Goal: Task Accomplishment & Management: Use online tool/utility

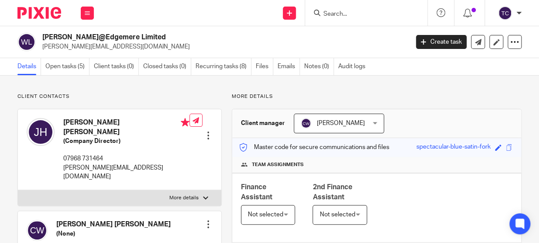
click at [337, 9] on form at bounding box center [369, 12] width 93 height 11
click at [336, 11] on input "Search" at bounding box center [362, 14] width 79 height 8
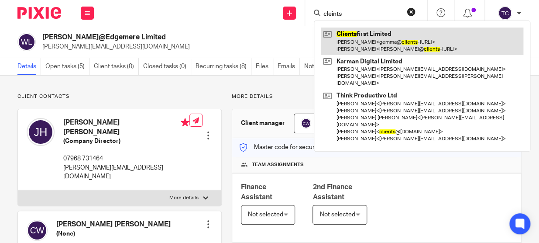
type input "cleints"
click at [342, 44] on link at bounding box center [422, 41] width 203 height 27
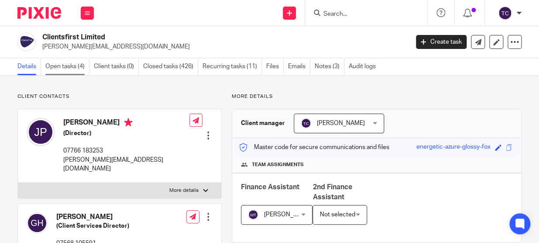
click at [79, 61] on link "Open tasks (4)" at bounding box center [67, 66] width 44 height 17
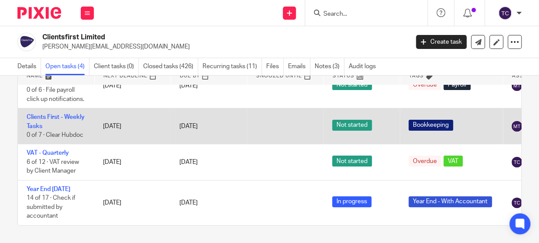
scroll to position [35, 0]
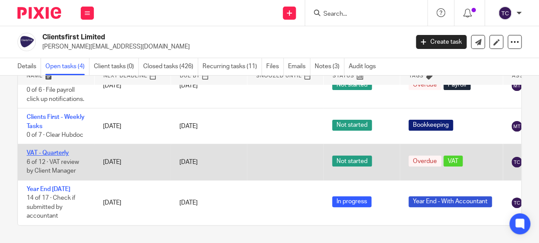
click at [38, 150] on link "VAT - Quarterly" at bounding box center [48, 153] width 42 height 6
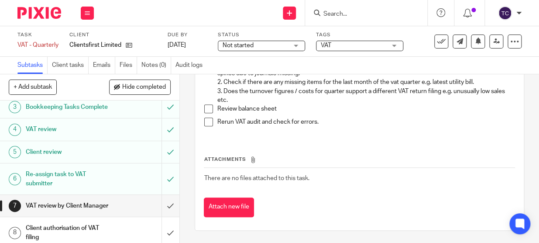
scroll to position [159, 0]
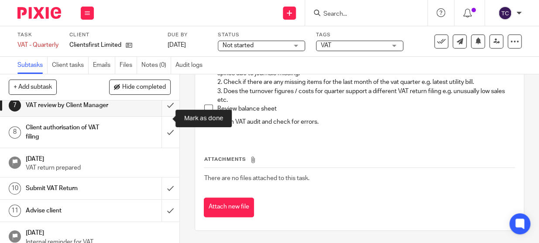
click at [159, 116] on input "submit" at bounding box center [89, 105] width 179 height 22
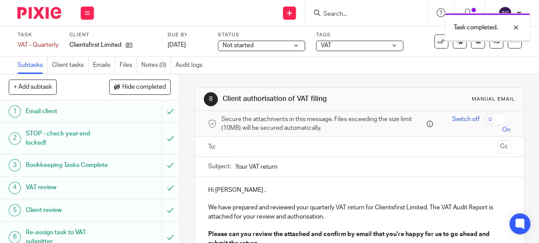
click at [270, 155] on div at bounding box center [360, 147] width 276 height 20
click at [269, 148] on input "text" at bounding box center [358, 146] width 269 height 10
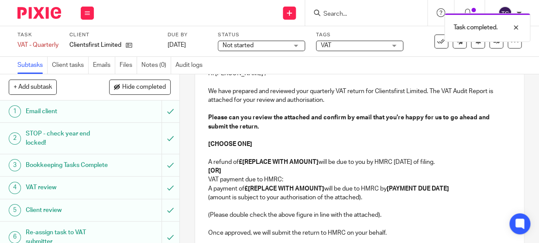
scroll to position [119, 0]
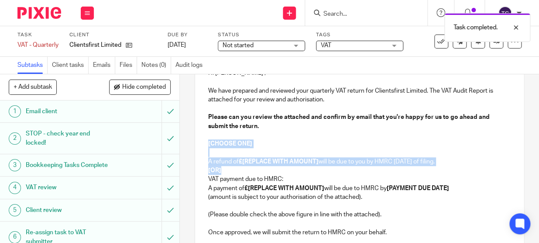
drag, startPoint x: 204, startPoint y: 141, endPoint x: 237, endPoint y: 167, distance: 41.7
click at [237, 167] on div "Hi Jon , We have prepared and reviewed your quarterly VAT return for Clientsfir…" at bounding box center [359, 169] width 329 height 219
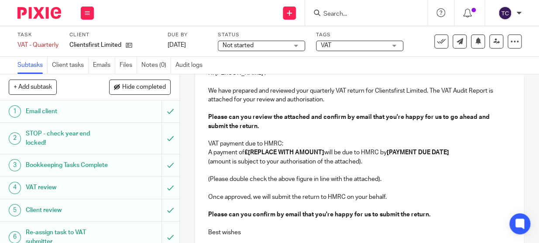
click at [306, 141] on p "VAT payment due to HMRC:" at bounding box center [359, 143] width 303 height 9
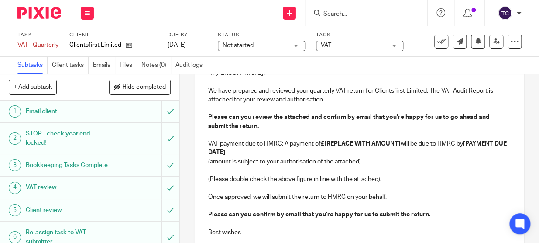
click at [323, 142] on strong "£[REPLACE WITH AMOUNT]" at bounding box center [361, 144] width 80 height 6
click at [352, 144] on strong "£39,489.79[REPLACE WITH AMOUNT]" at bounding box center [374, 144] width 107 height 6
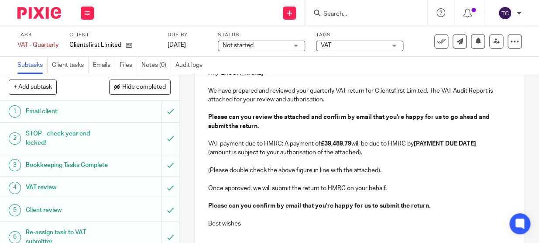
click at [419, 141] on strong "[PAYMENT DUE DATE]" at bounding box center [445, 144] width 62 height 6
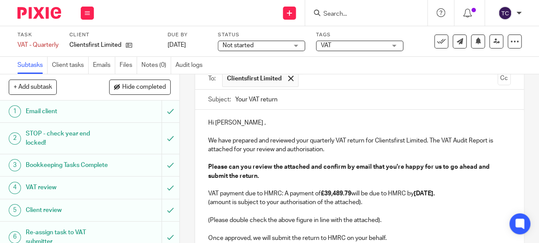
scroll to position [188, 0]
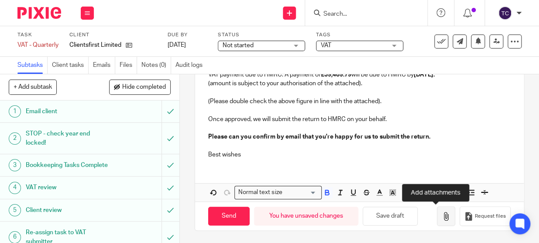
click at [442, 217] on icon "button" at bounding box center [446, 216] width 9 height 9
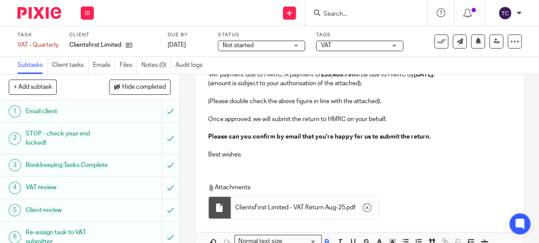
click at [392, 42] on div "VAT" at bounding box center [359, 46] width 87 height 10
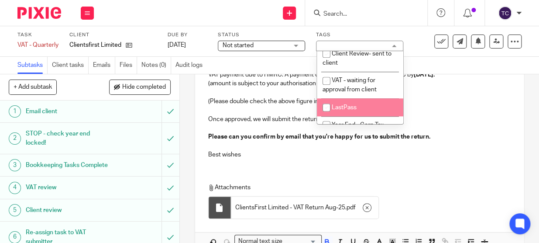
scroll to position [325, 0]
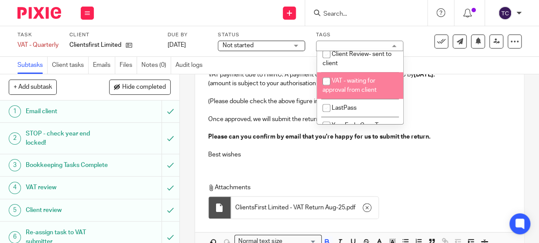
click at [357, 93] on span "VAT - waiting for approval from client" at bounding box center [350, 85] width 54 height 15
checkbox input "true"
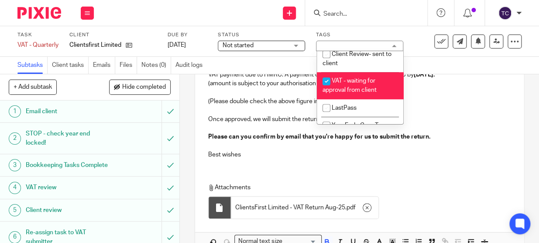
click at [448, 109] on p at bounding box center [359, 110] width 303 height 9
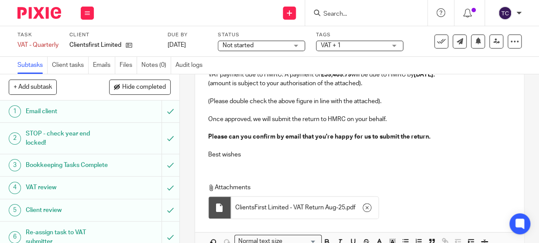
scroll to position [237, 0]
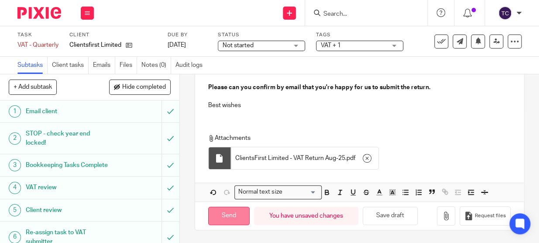
click at [223, 210] on input "Send" at bounding box center [228, 216] width 41 height 19
type input "Sent"
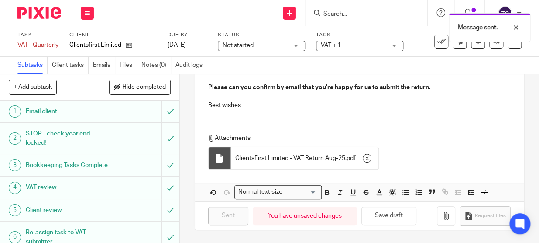
scroll to position [0, 0]
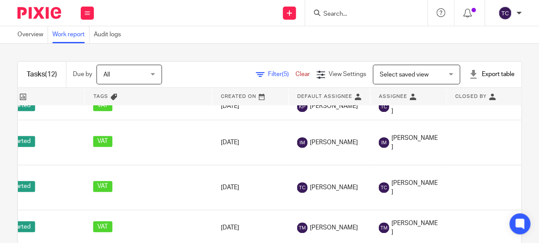
scroll to position [322, 463]
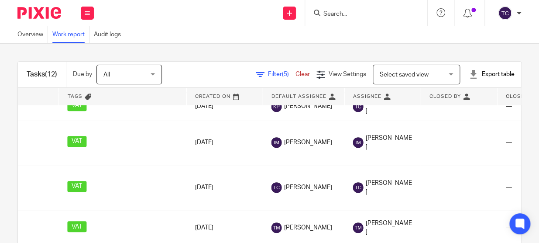
click at [382, 93] on link at bounding box center [383, 96] width 76 height 17
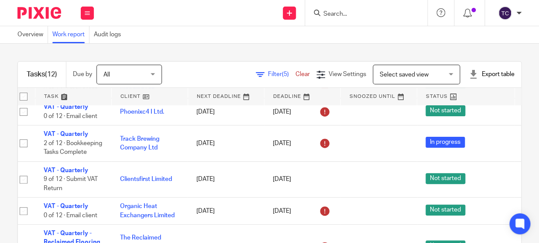
scroll to position [79, 0]
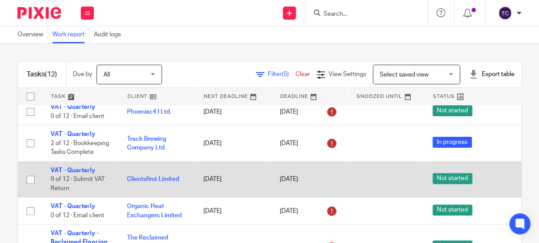
drag, startPoint x: 30, startPoint y: 186, endPoint x: 59, endPoint y: 172, distance: 32.6
click at [30, 186] on input "checkbox" at bounding box center [30, 179] width 17 height 17
checkbox input "true"
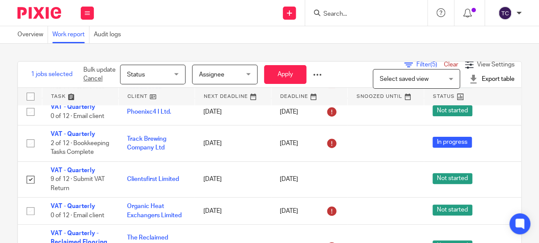
click at [172, 74] on span "Status" at bounding box center [150, 74] width 46 height 18
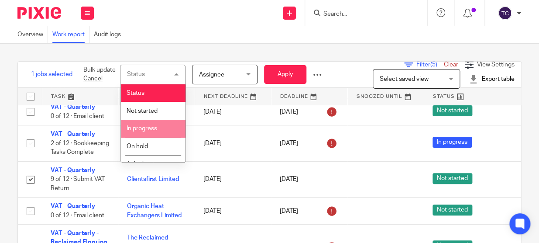
click at [169, 123] on li "In progress" at bounding box center [153, 129] width 65 height 18
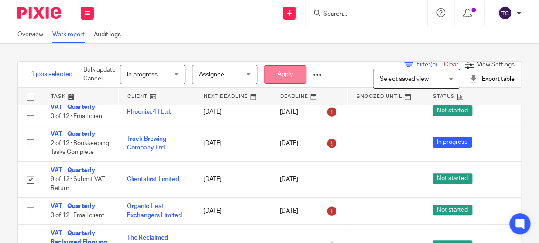
click at [273, 74] on button "Apply" at bounding box center [285, 74] width 42 height 19
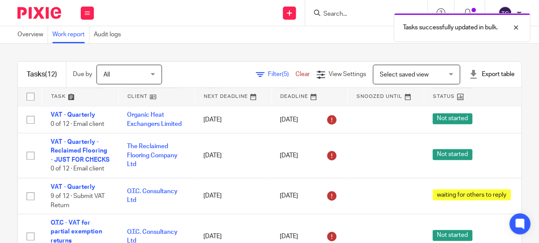
scroll to position [159, 0]
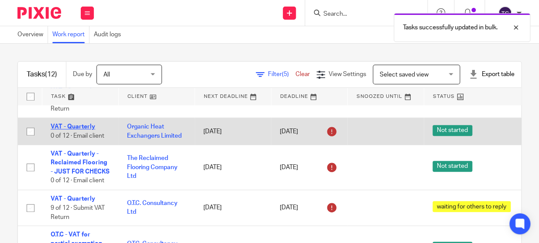
click at [77, 130] on link "VAT - Quarterly" at bounding box center [73, 127] width 45 height 6
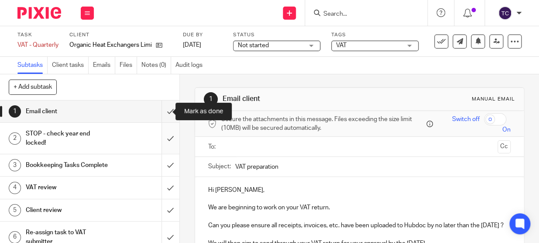
drag, startPoint x: 162, startPoint y: 109, endPoint x: 161, endPoint y: 126, distance: 17.6
click at [162, 109] on input "submit" at bounding box center [89, 111] width 179 height 22
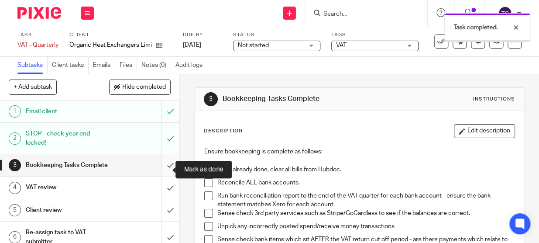
click at [163, 170] on input "submit" at bounding box center [89, 165] width 179 height 22
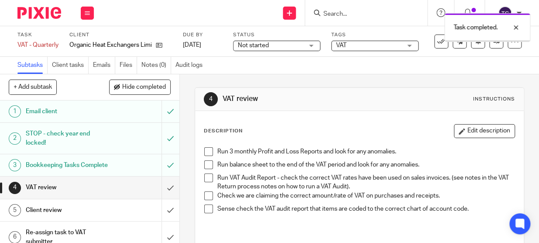
scroll to position [79, 0]
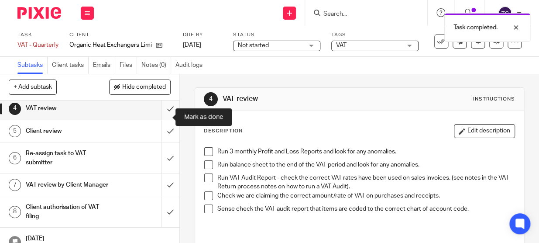
click at [162, 113] on input "submit" at bounding box center [89, 108] width 179 height 22
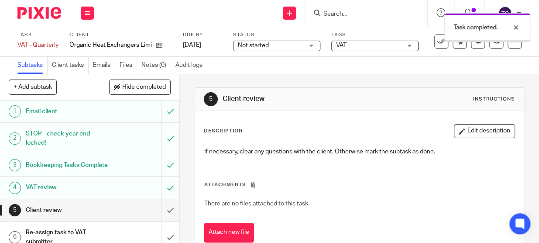
scroll to position [79, 0]
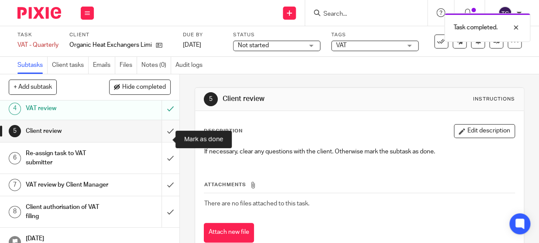
click at [157, 141] on input "submit" at bounding box center [89, 131] width 179 height 22
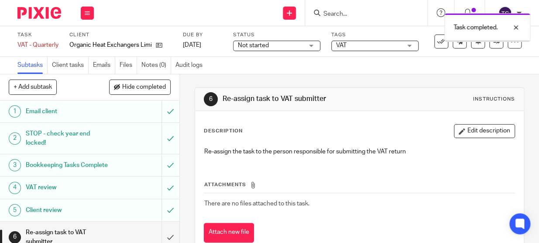
scroll to position [79, 0]
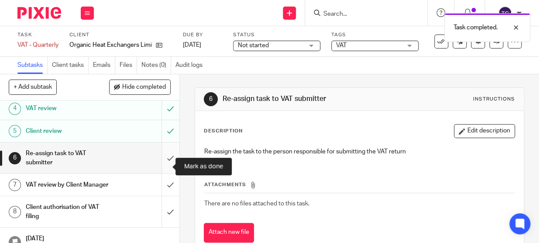
click at [165, 164] on input "submit" at bounding box center [89, 157] width 179 height 31
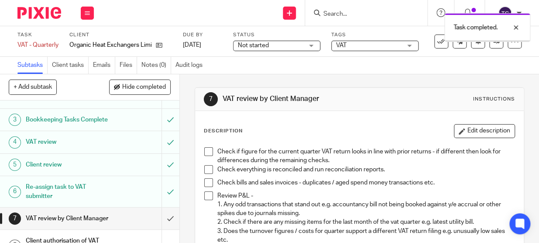
scroll to position [79, 0]
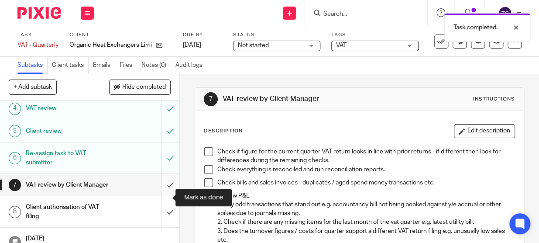
click at [166, 192] on input "submit" at bounding box center [89, 185] width 179 height 22
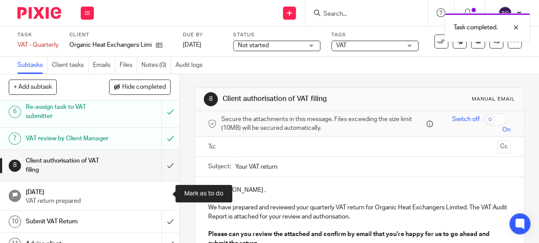
scroll to position [159, 0]
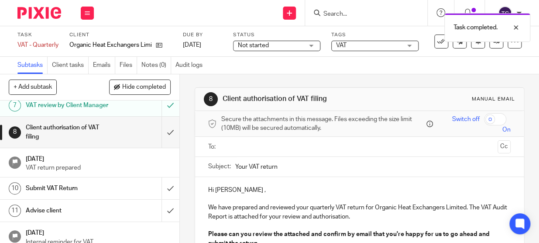
click at [233, 145] on input "text" at bounding box center [358, 146] width 269 height 10
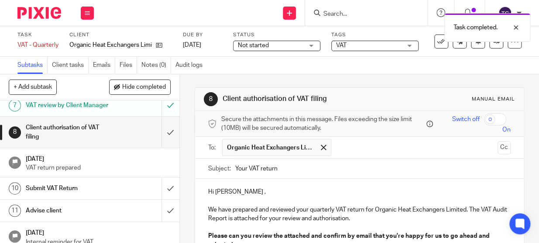
scroll to position [79, 0]
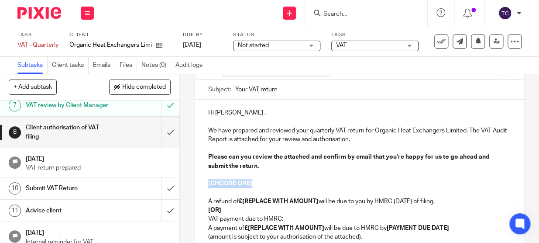
drag, startPoint x: 203, startPoint y: 183, endPoint x: 265, endPoint y: 185, distance: 61.6
click at [265, 185] on div "Hi [PERSON_NAME] , We have prepared and reviewed your quarterly VAT return for …" at bounding box center [359, 209] width 329 height 219
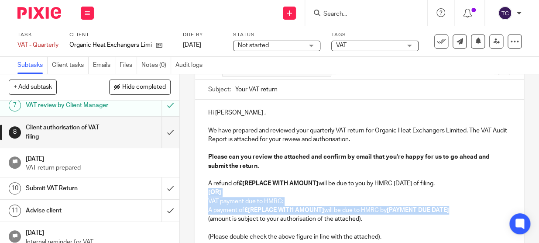
drag, startPoint x: 205, startPoint y: 189, endPoint x: 454, endPoint y: 213, distance: 250.0
click at [454, 213] on div "Hi [PERSON_NAME] , We have prepared and reviewed your quarterly VAT return for …" at bounding box center [359, 200] width 329 height 201
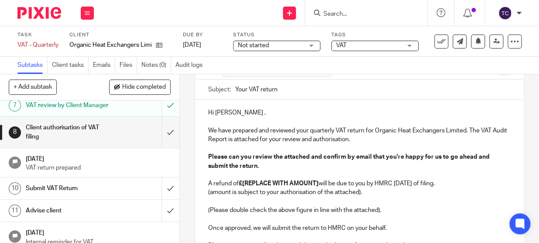
click at [242, 182] on strong "£[REPLACE WITH AMOUNT]" at bounding box center [279, 183] width 80 height 6
click at [329, 159] on strong "Please can you review the attached and confirm by email that you're happy for u…" at bounding box center [349, 161] width 283 height 15
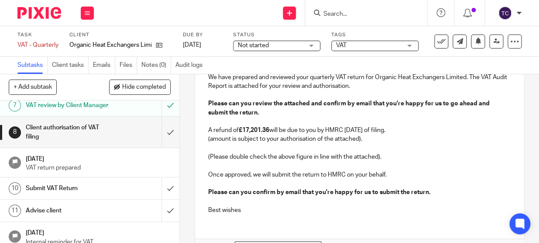
scroll to position [188, 0]
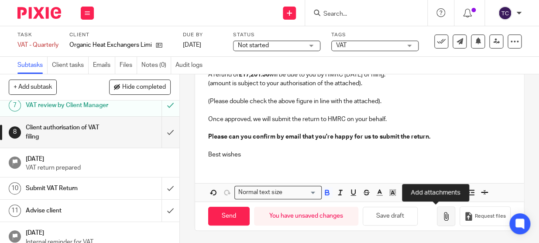
click at [442, 216] on icon "button" at bounding box center [446, 216] width 9 height 9
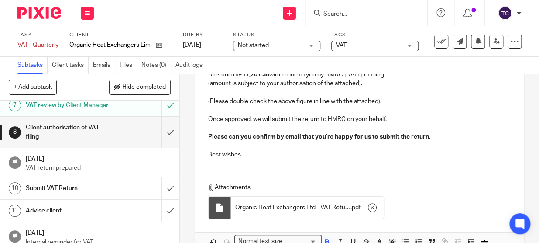
click at [364, 46] on span "VAT" at bounding box center [368, 45] width 65 height 9
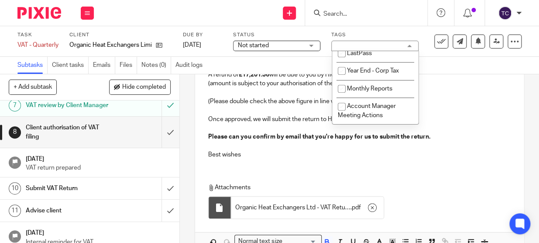
scroll to position [365, 0]
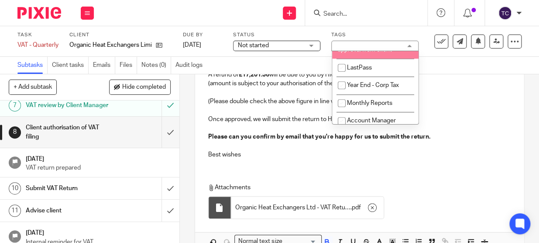
click at [365, 53] on span "VAT - waiting for approval from client" at bounding box center [365, 45] width 54 height 15
checkbox input "true"
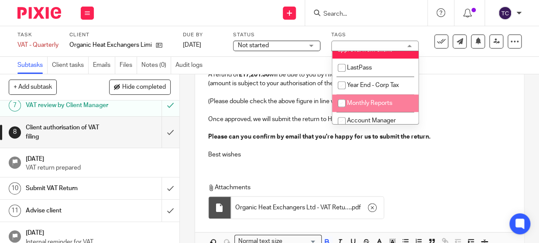
scroll to position [237, 0]
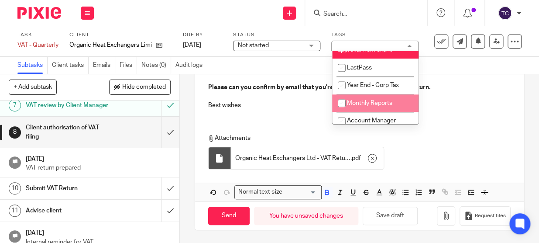
click at [294, 134] on p "Attachments" at bounding box center [358, 138] width 301 height 9
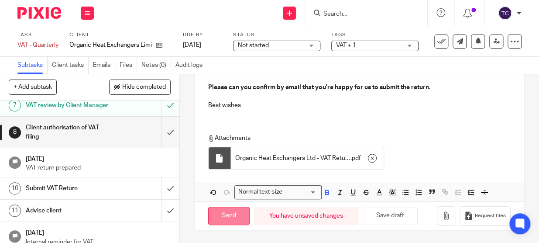
click at [229, 217] on input "Send" at bounding box center [228, 216] width 41 height 19
type input "Sent"
